Goal: Navigation & Orientation: Understand site structure

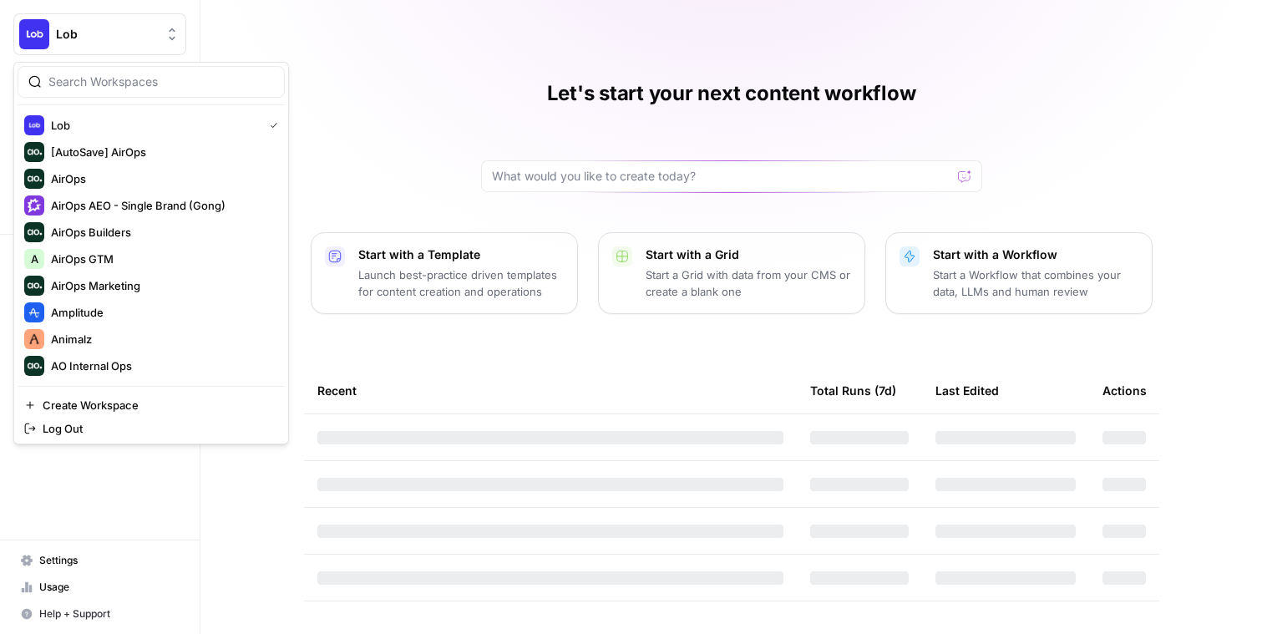
click at [102, 38] on span "Lob" at bounding box center [106, 34] width 101 height 17
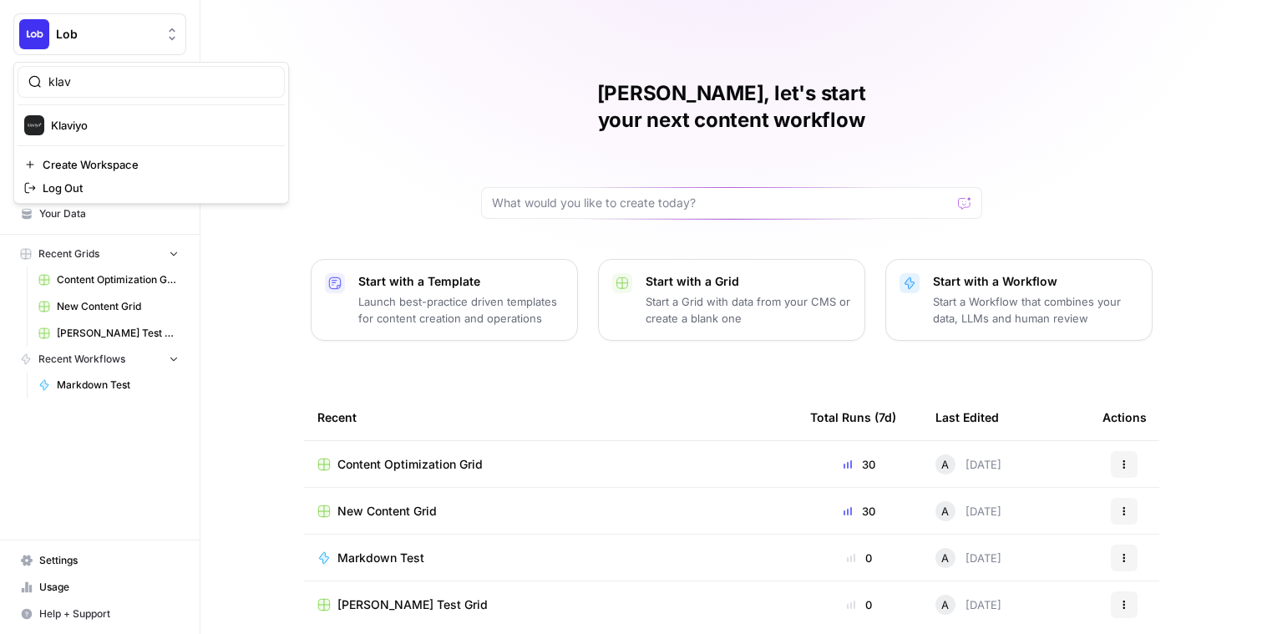
type input "Klaviyo"
drag, startPoint x: 102, startPoint y: 38, endPoint x: 135, endPoint y: 120, distance: 89.2
click at [135, 121] on span "Klaviyo" at bounding box center [161, 125] width 220 height 17
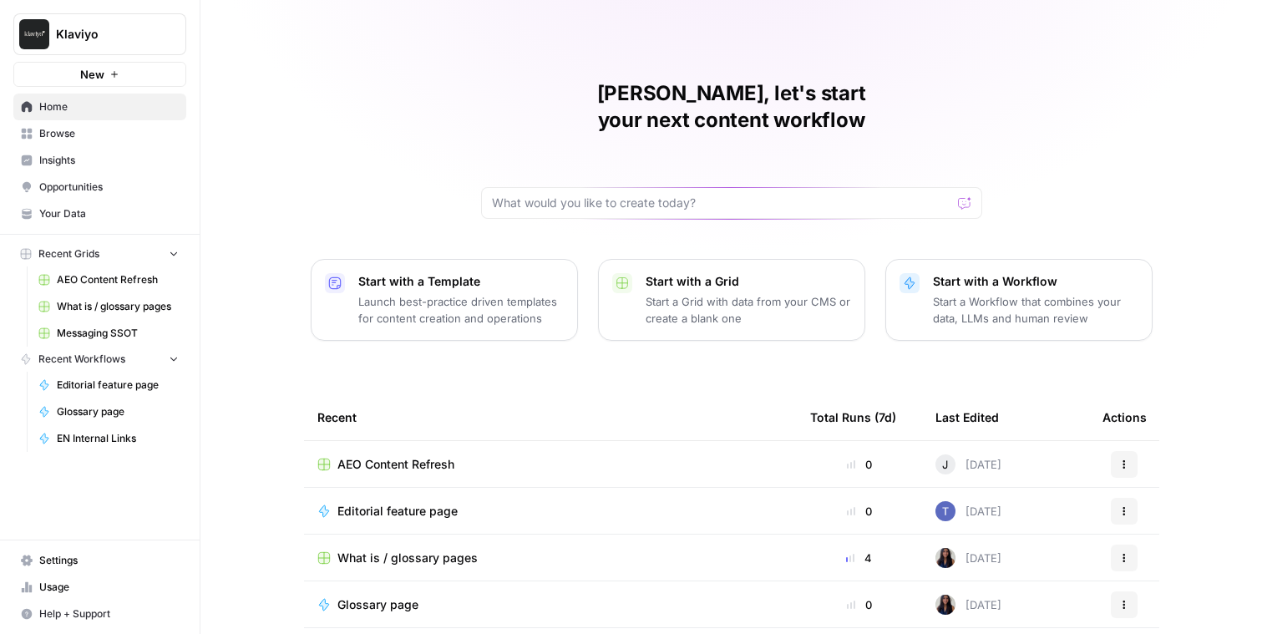
click at [114, 134] on span "Browse" at bounding box center [108, 133] width 139 height 15
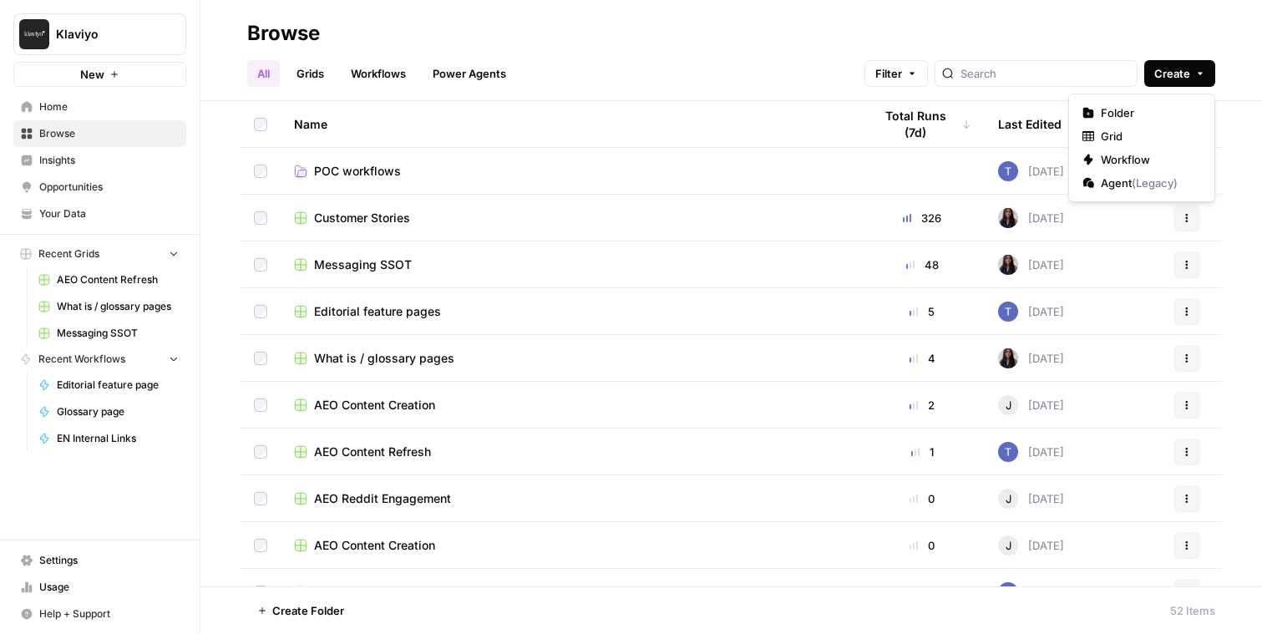
click at [1178, 76] on span "Create" at bounding box center [1172, 73] width 36 height 17
click at [950, 24] on h2 "Browse" at bounding box center [731, 33] width 968 height 27
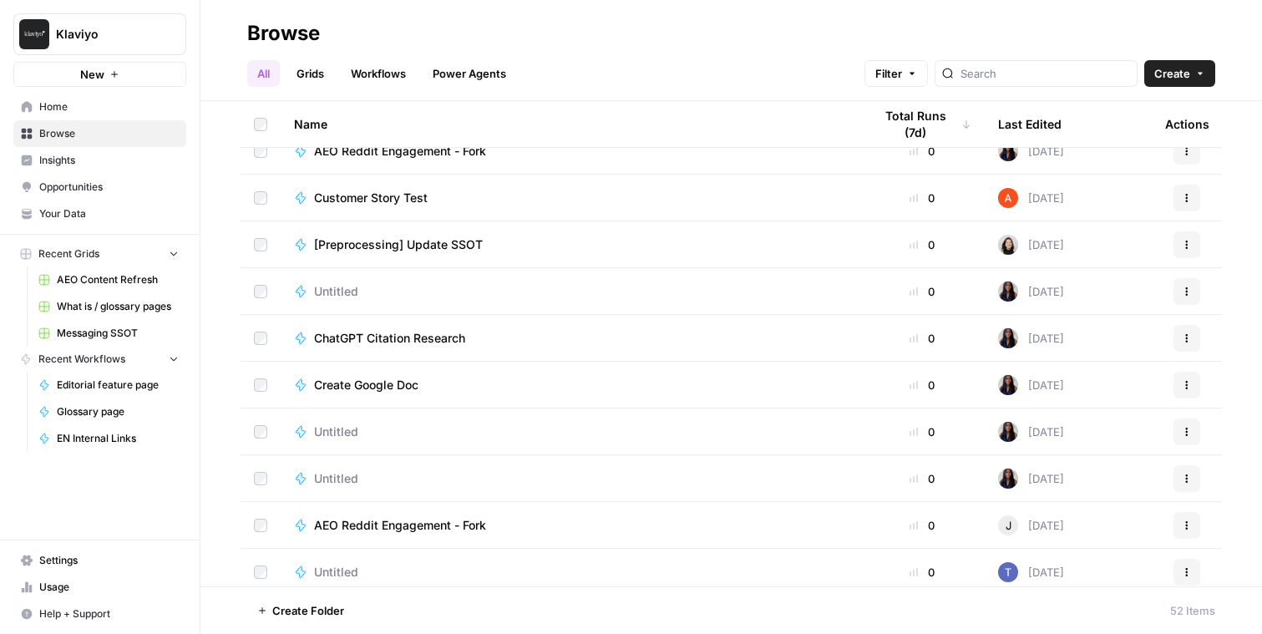
scroll to position [1994, 0]
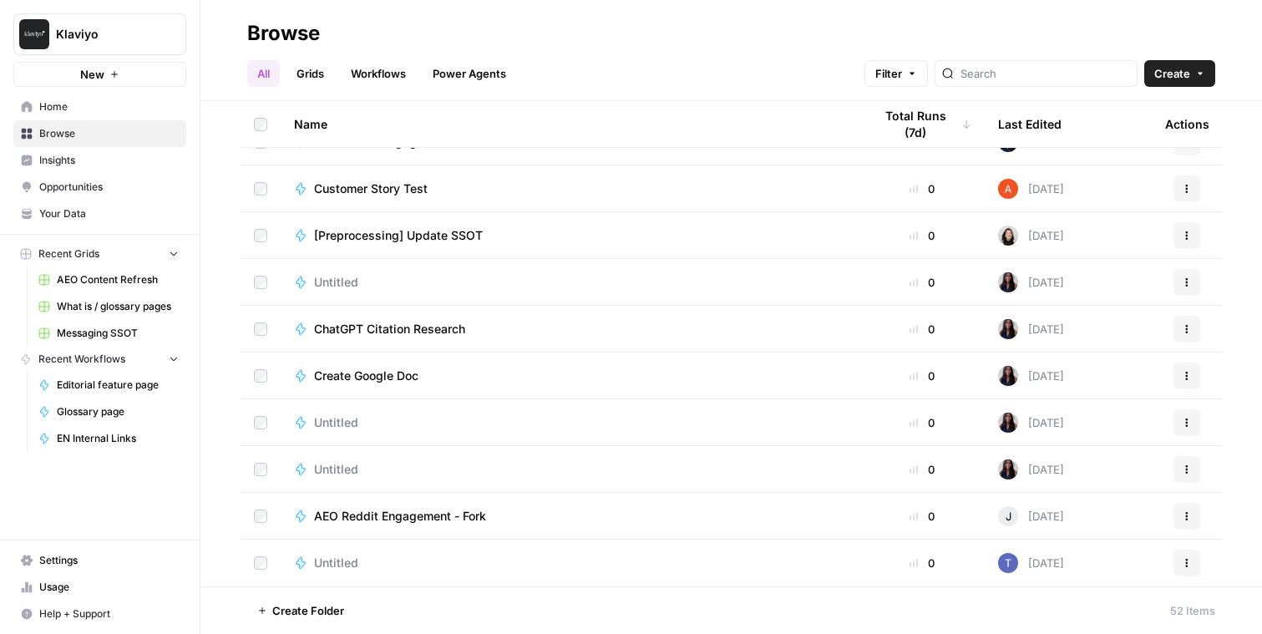
click at [339, 468] on span "Untitled" at bounding box center [336, 469] width 44 height 17
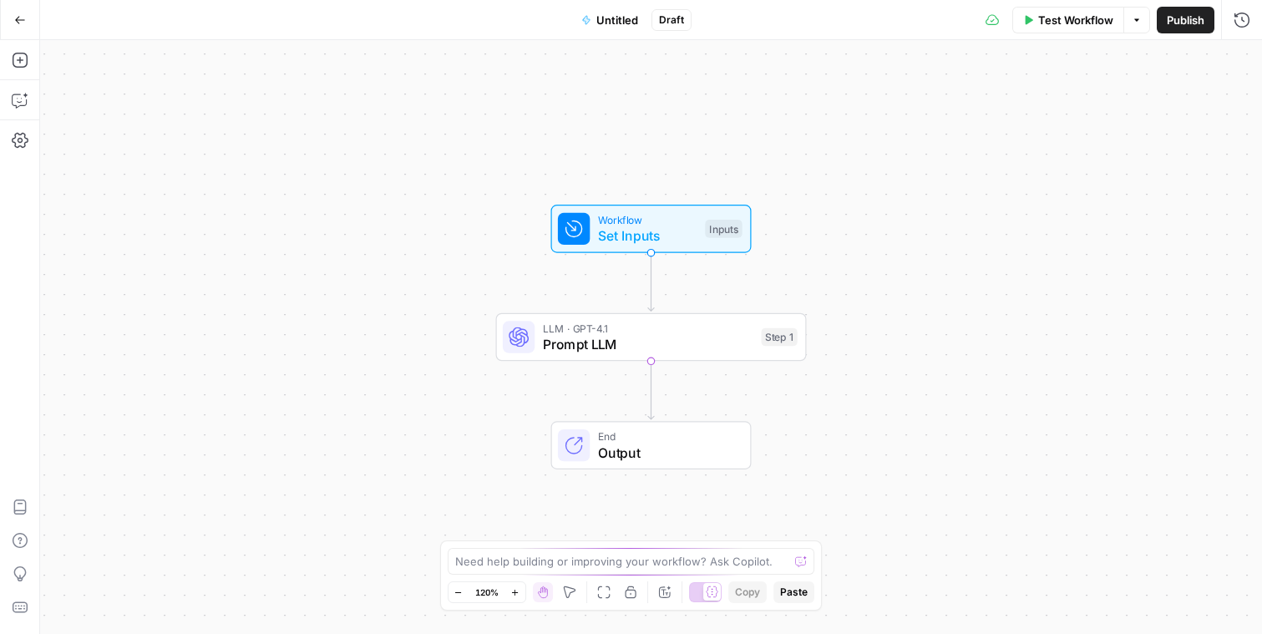
click at [17, 17] on icon "button" at bounding box center [20, 20] width 12 height 12
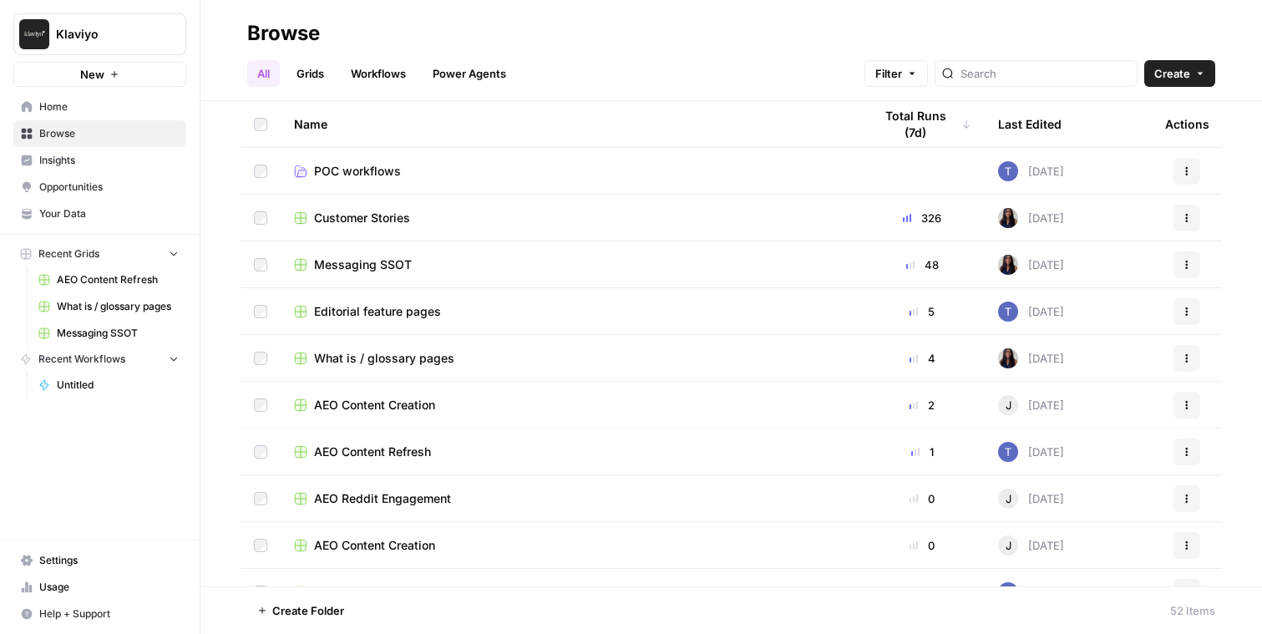
click at [317, 78] on link "Grids" at bounding box center [310, 73] width 48 height 27
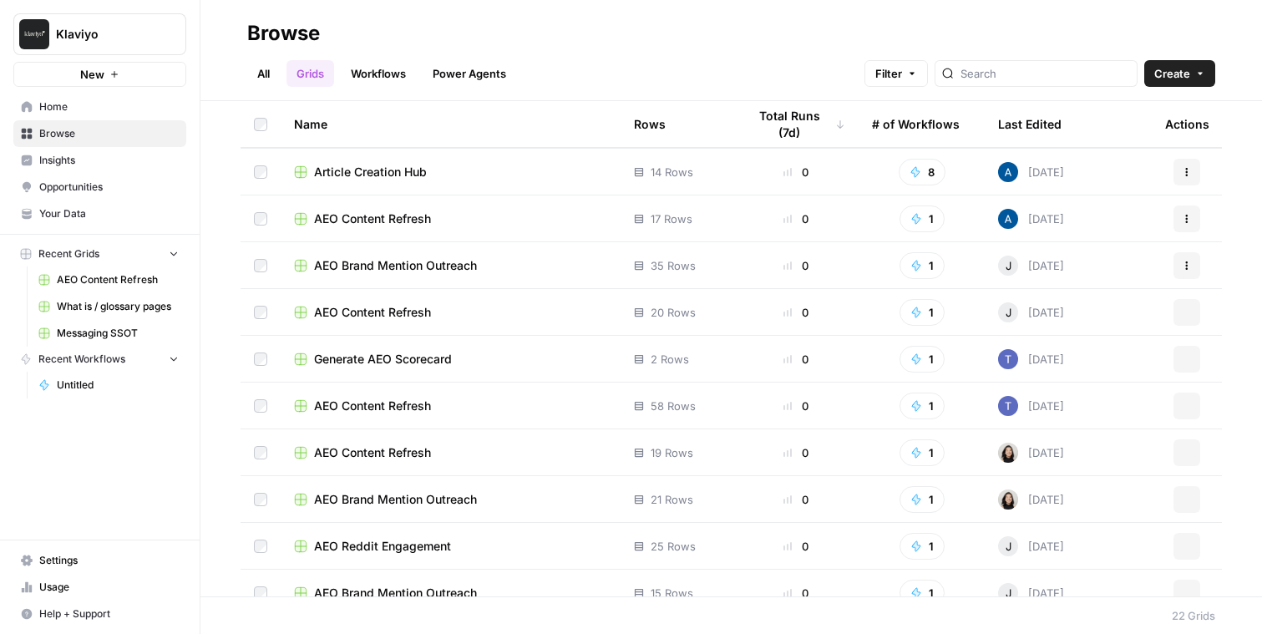
scroll to position [580, 0]
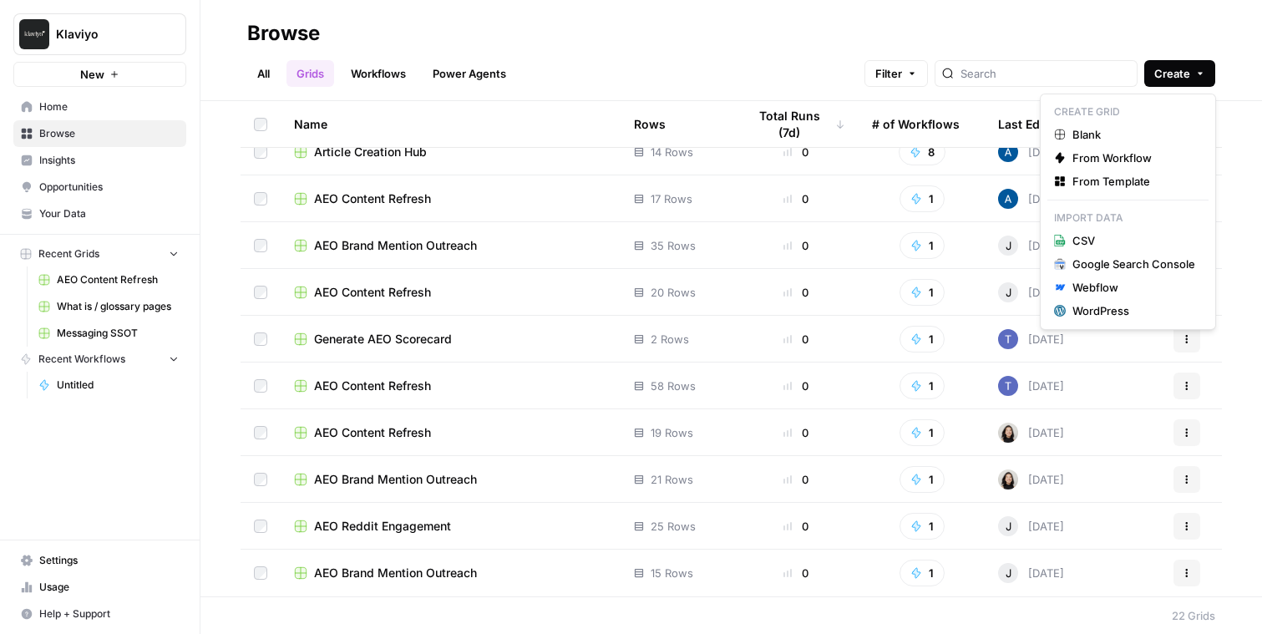
click at [1180, 77] on span "Create" at bounding box center [1172, 73] width 36 height 17
click at [1151, 28] on h2 "Browse" at bounding box center [731, 33] width 968 height 27
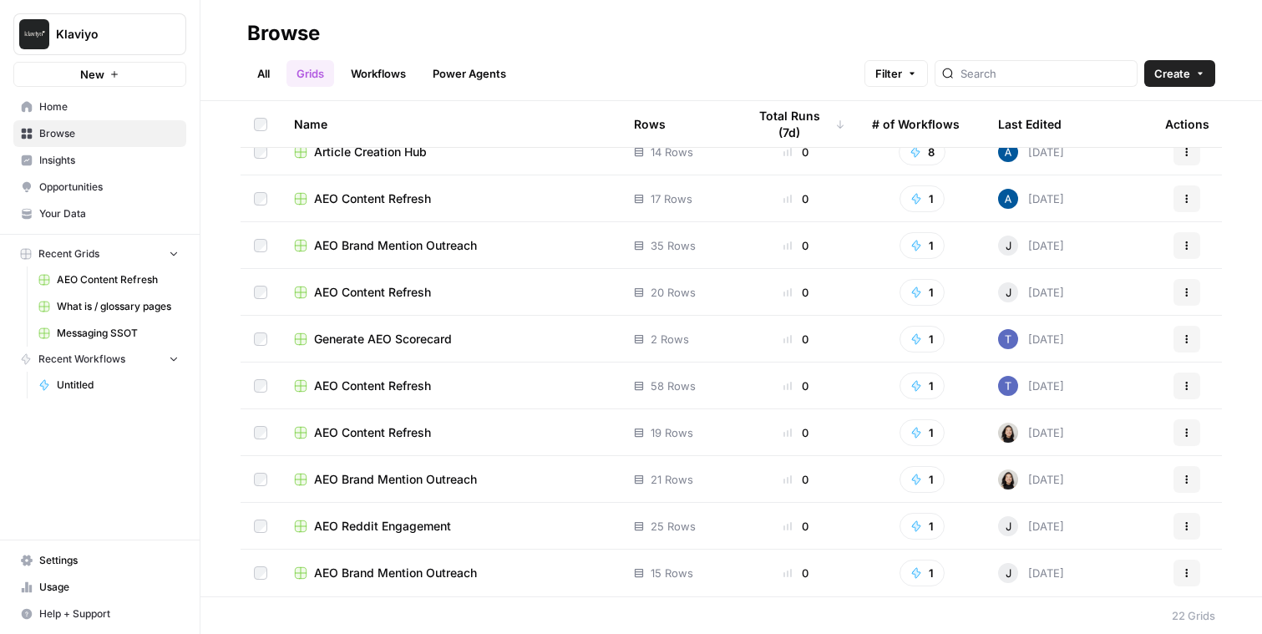
click at [251, 73] on link "All" at bounding box center [263, 73] width 33 height 27
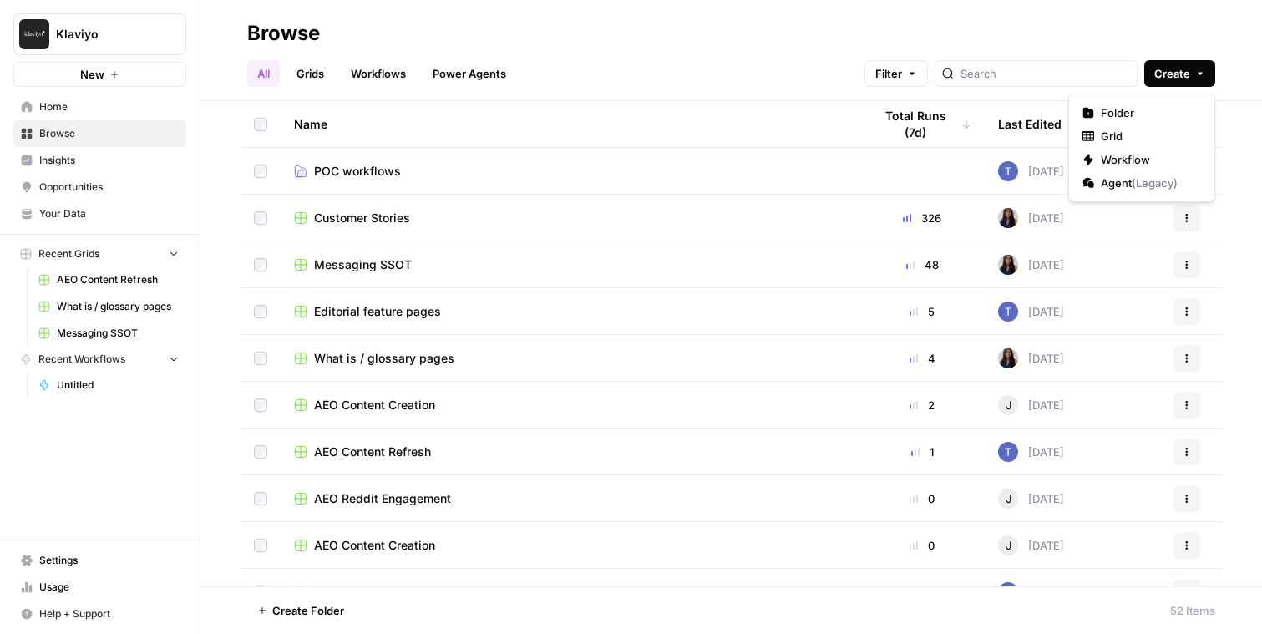
click at [1194, 66] on button "Create" at bounding box center [1179, 73] width 71 height 27
click at [1176, 35] on h2 "Browse" at bounding box center [731, 33] width 968 height 27
click at [92, 212] on span "Your Data" at bounding box center [108, 213] width 139 height 15
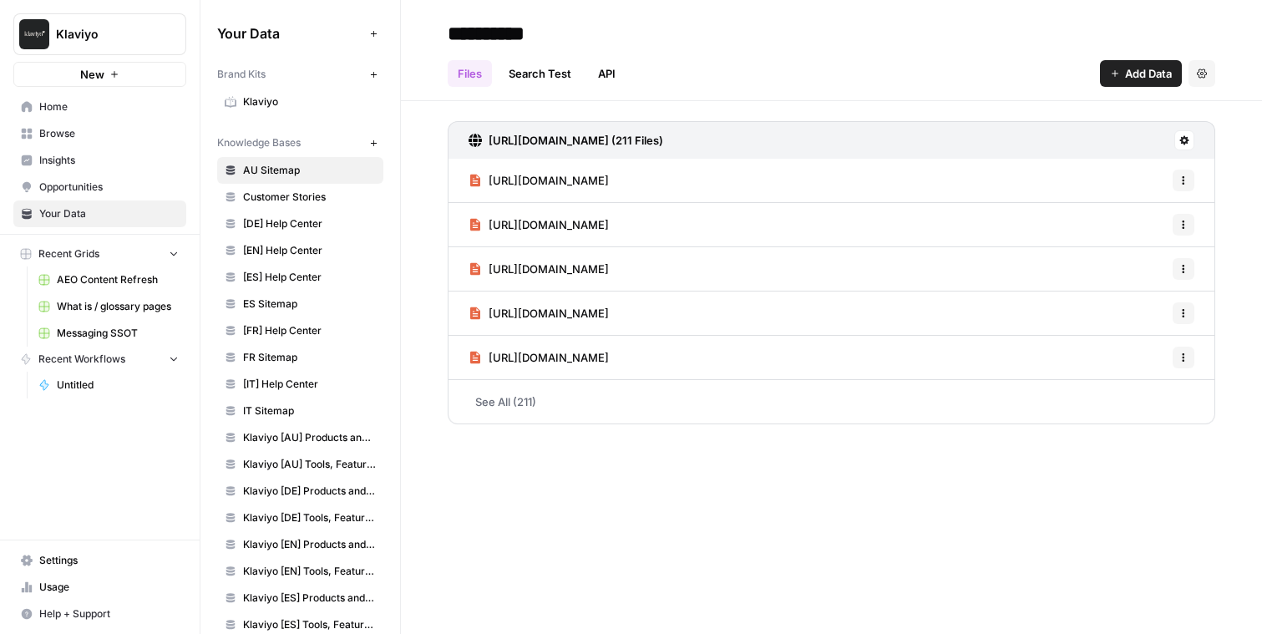
click at [91, 105] on span "Home" at bounding box center [108, 106] width 139 height 15
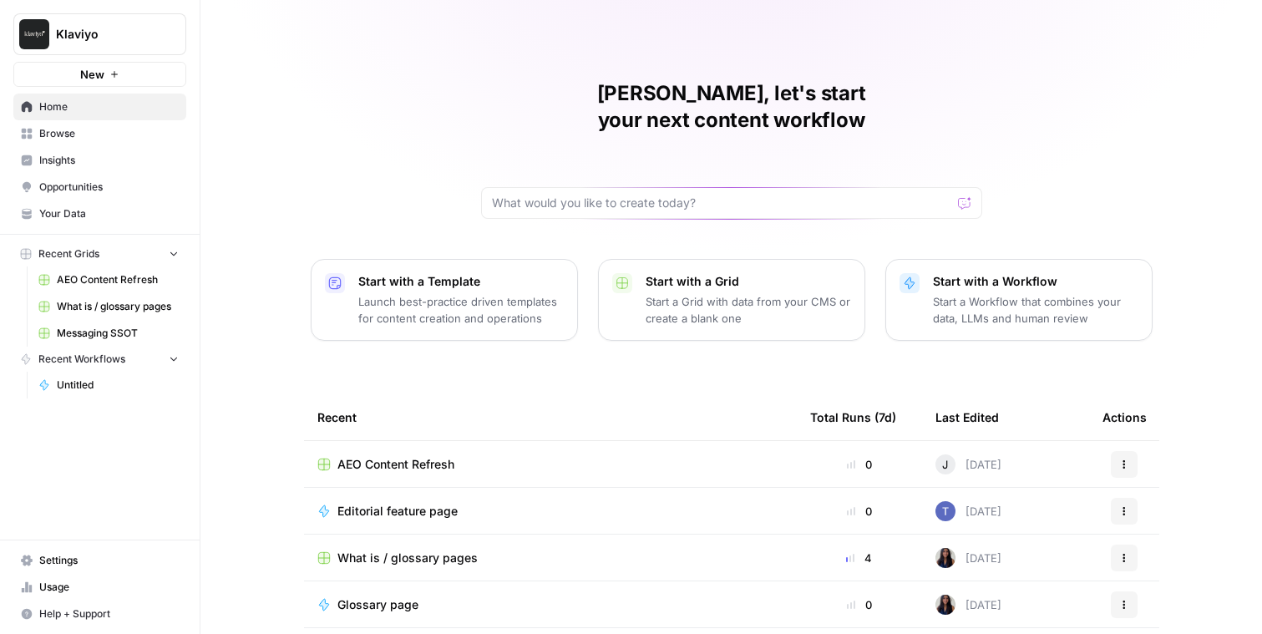
click at [79, 560] on span "Settings" at bounding box center [108, 560] width 139 height 15
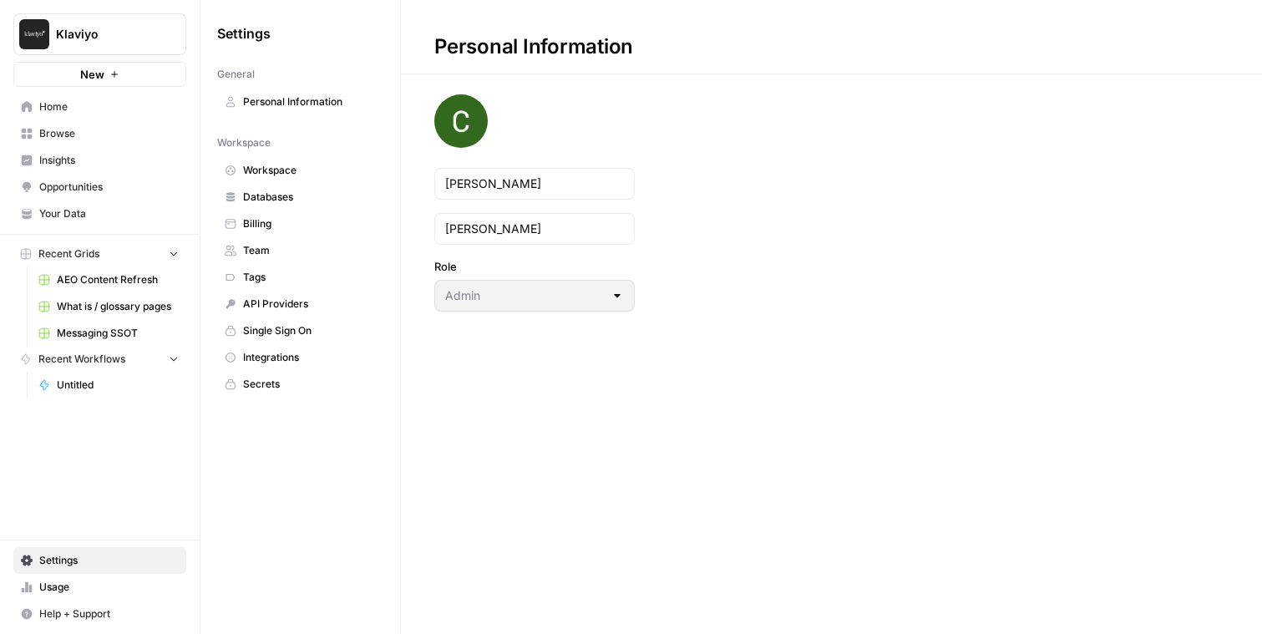
click at [255, 252] on span "Team" at bounding box center [309, 250] width 133 height 15
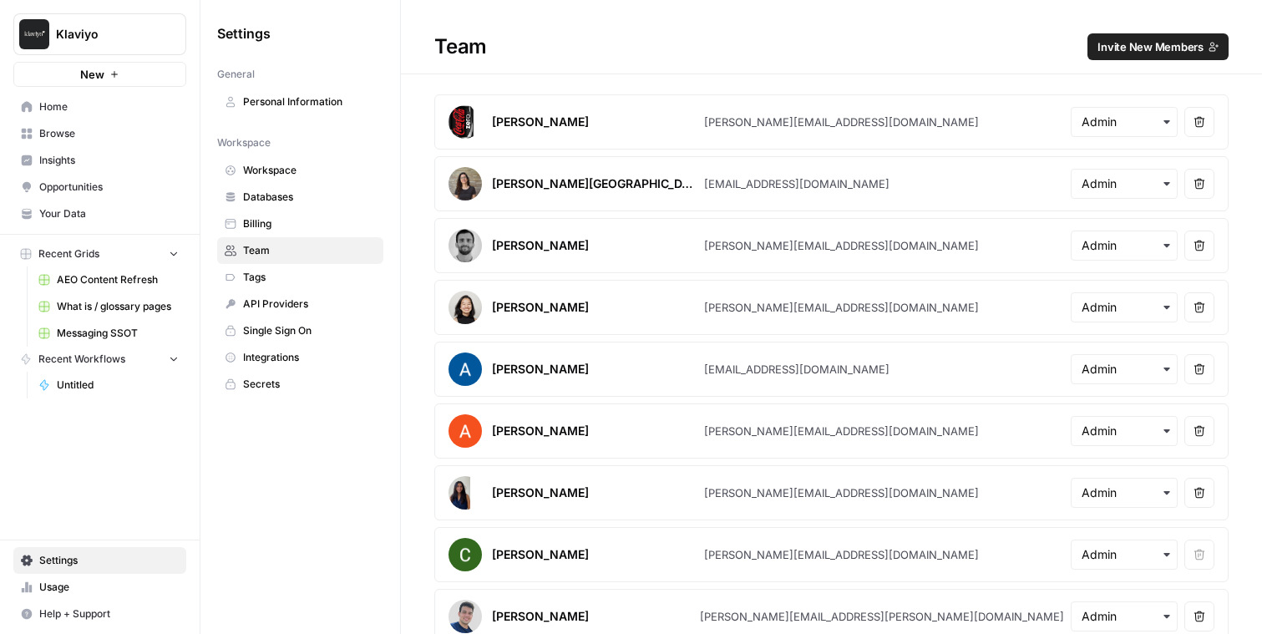
click at [76, 110] on span "Home" at bounding box center [108, 106] width 139 height 15
